Goal: Information Seeking & Learning: Understand process/instructions

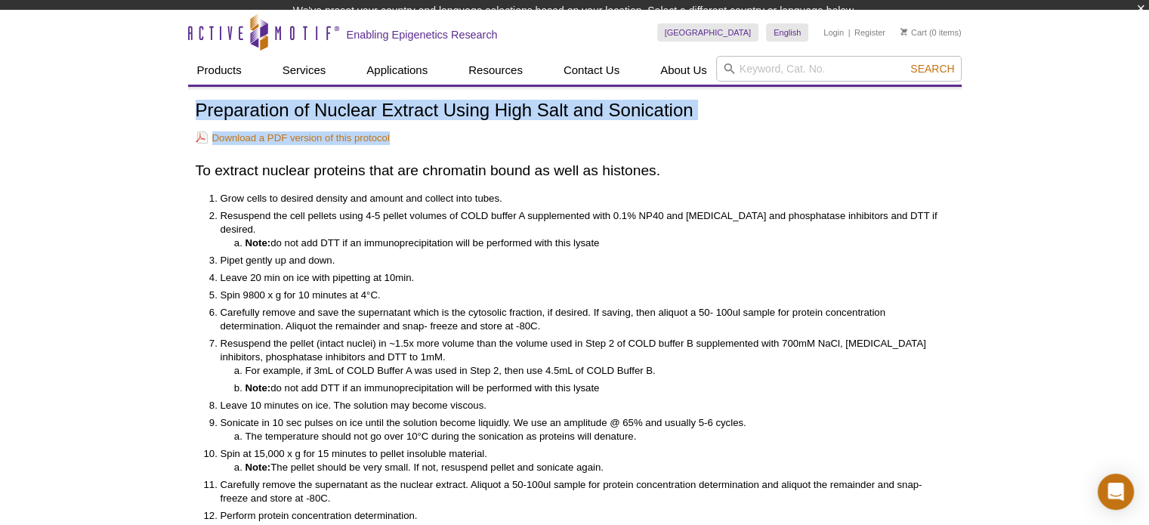
click at [699, 120] on div "Active Motif Logo Enabling Epigenetics Research 0 Search Skip to content Active…" at bounding box center [574, 418] width 1149 height 816
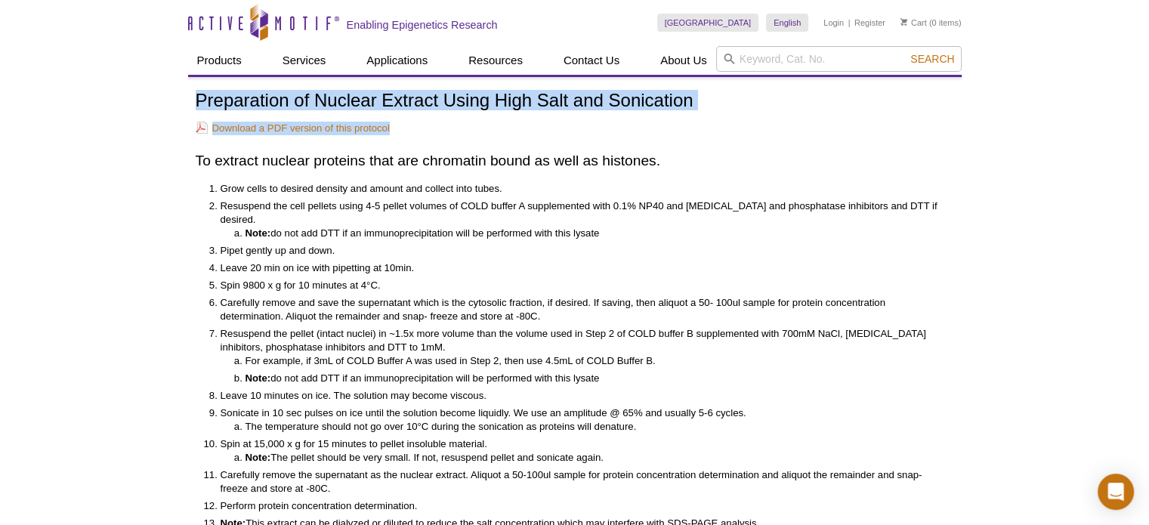
click at [699, 120] on div "Preparation of Nuclear Extract Using High Salt and Sonication Download a PDF ve…" at bounding box center [575, 363] width 758 height 544
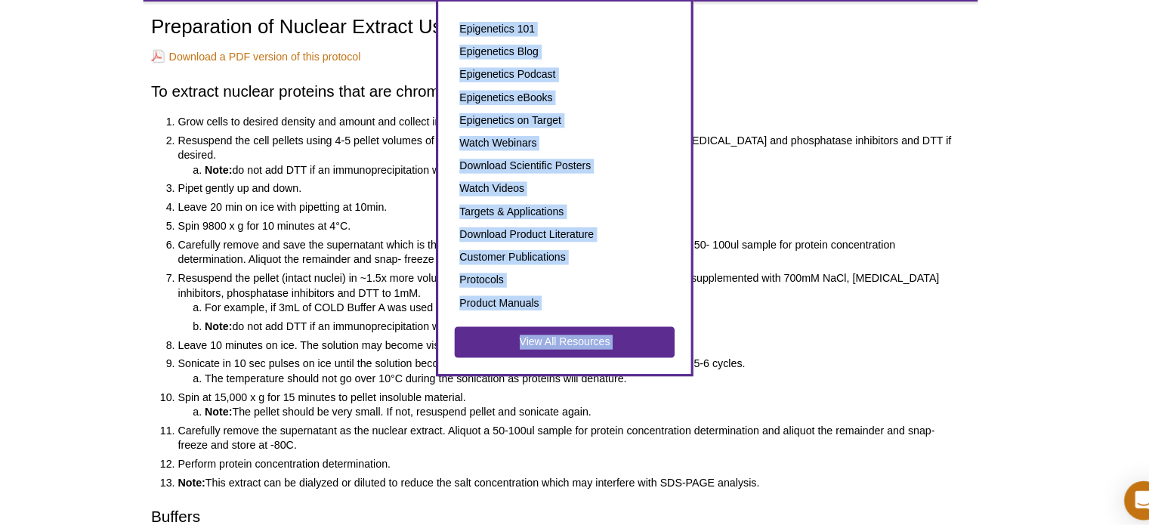
scroll to position [48, 0]
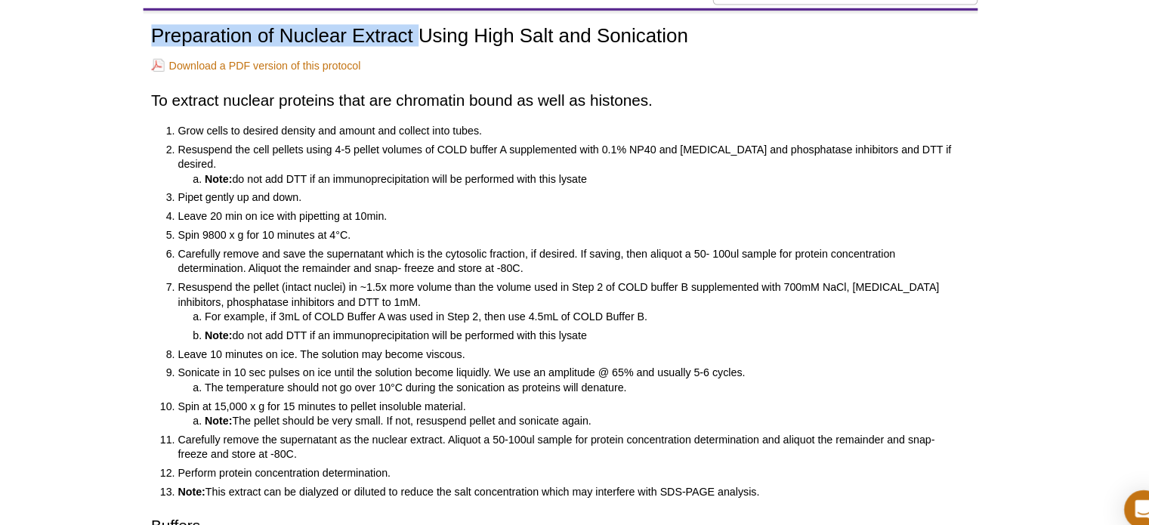
drag, startPoint x: 193, startPoint y: 49, endPoint x: 446, endPoint y: 59, distance: 253.2
click at [446, 59] on div "Preparation of Nuclear Extract Using High Salt and Sonication Download a PDF ve…" at bounding box center [574, 315] width 773 height 544
drag, startPoint x: 697, startPoint y: 53, endPoint x: 187, endPoint y: 53, distance: 509.8
click at [188, 53] on div "Preparation of Nuclear Extract Using High Salt and Sonication Download a PDF ve…" at bounding box center [574, 315] width 773 height 544
copy h1 "Preparation of Nuclear Extract Using High Salt and Sonication"
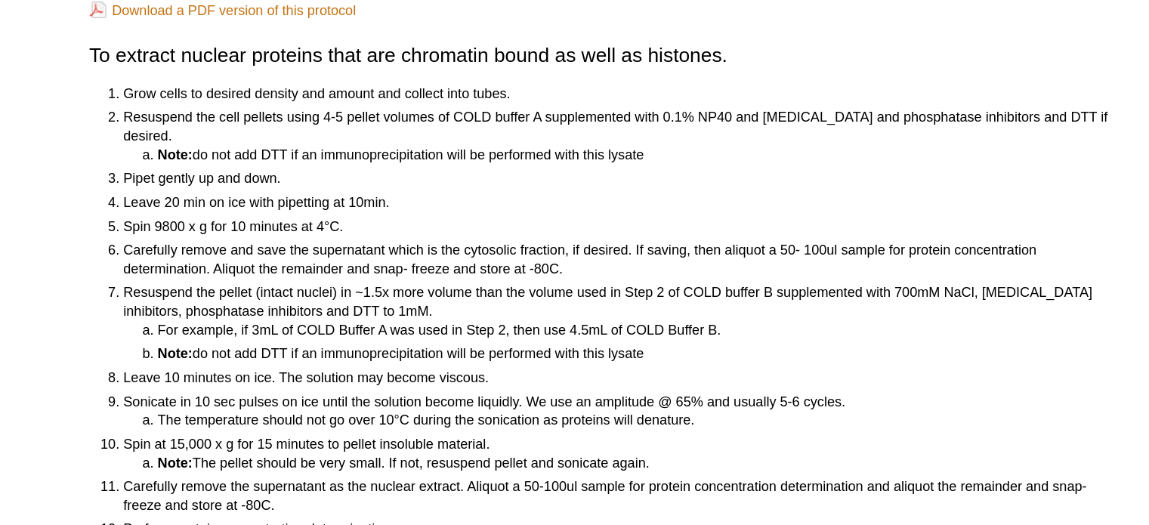
scroll to position [88, 0]
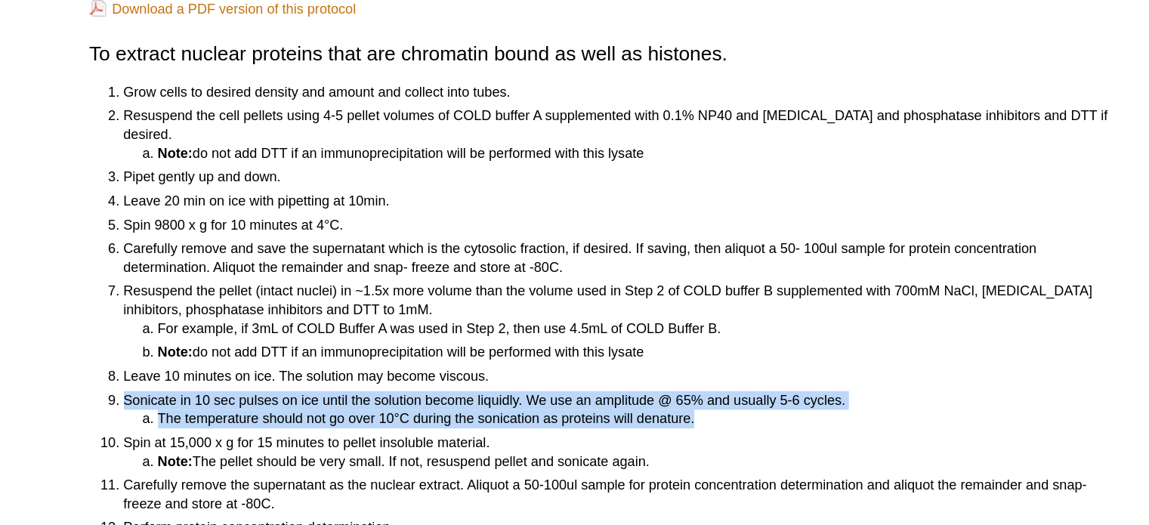
drag, startPoint x: 221, startPoint y: 310, endPoint x: 778, endPoint y: 317, distance: 557.5
click at [778, 318] on li "Sonicate in 10 sec pulses on ice until the solution become liquidly. We use an …" at bounding box center [580, 331] width 718 height 27
copy li "Sonicate in 10 sec pulses on ice until the solution become liquidly. We use an …"
